Goal: Task Accomplishment & Management: Complete application form

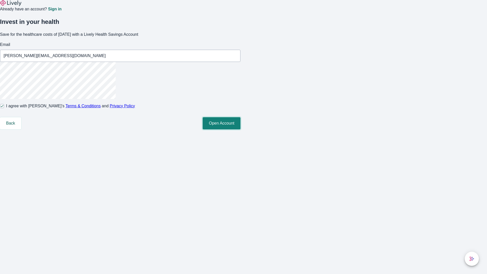
click at [240, 129] on button "Open Account" at bounding box center [222, 123] width 38 height 12
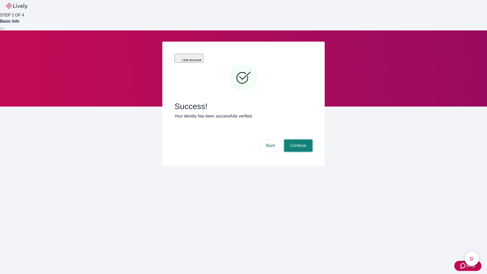
click at [298, 140] on button "Continue" at bounding box center [298, 146] width 28 height 12
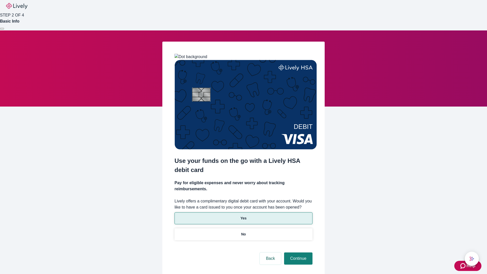
click at [243, 216] on p "Yes" at bounding box center [243, 218] width 6 height 5
click at [298, 252] on button "Continue" at bounding box center [298, 258] width 28 height 12
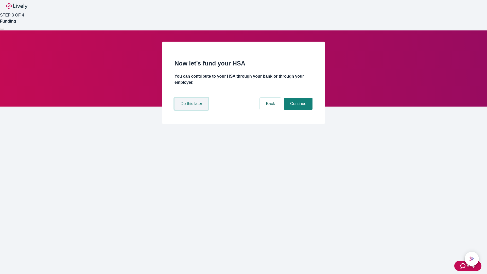
click at [192, 110] on button "Do this later" at bounding box center [192, 104] width 34 height 12
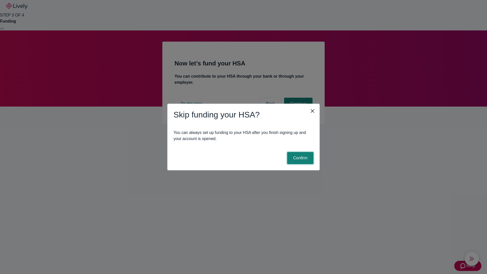
click at [300, 158] on button "Confirm" at bounding box center [300, 158] width 26 height 12
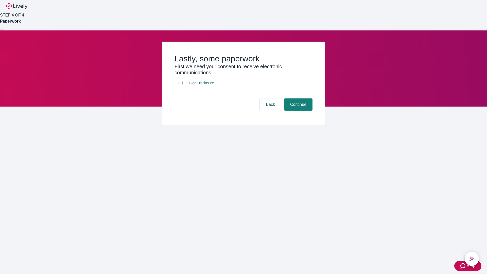
click at [181, 85] on input "E-Sign Disclosure" at bounding box center [181, 83] width 4 height 4
checkbox input "true"
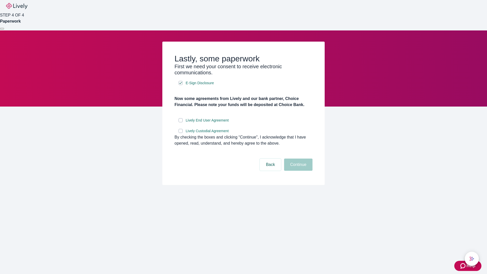
click at [181, 122] on input "Lively End User Agreement" at bounding box center [181, 120] width 4 height 4
checkbox input "true"
click at [181, 133] on input "Lively Custodial Agreement" at bounding box center [181, 131] width 4 height 4
checkbox input "true"
click at [298, 171] on button "Continue" at bounding box center [298, 165] width 28 height 12
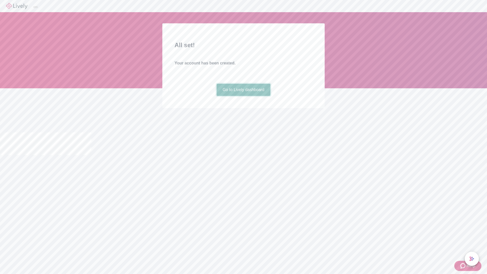
click at [243, 96] on link "Go to Lively dashboard" at bounding box center [244, 90] width 54 height 12
